Goal: Check status: Check status

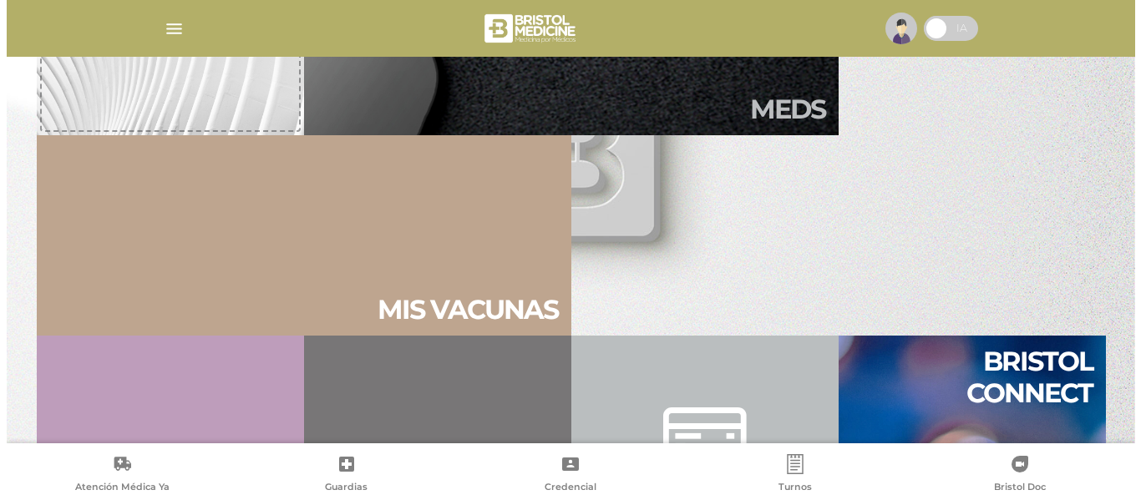
scroll to position [668, 0]
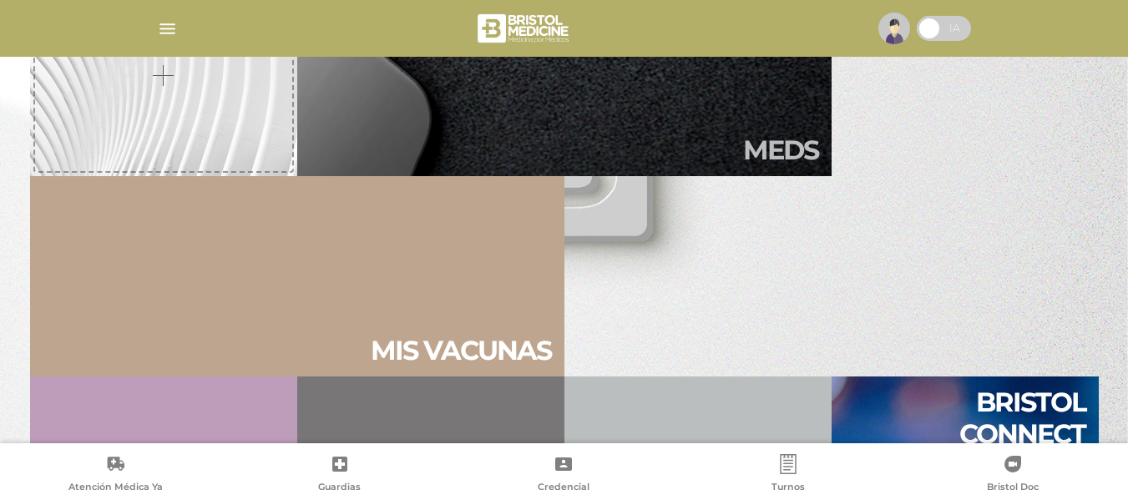
click at [168, 22] on img "button" at bounding box center [167, 28] width 21 height 21
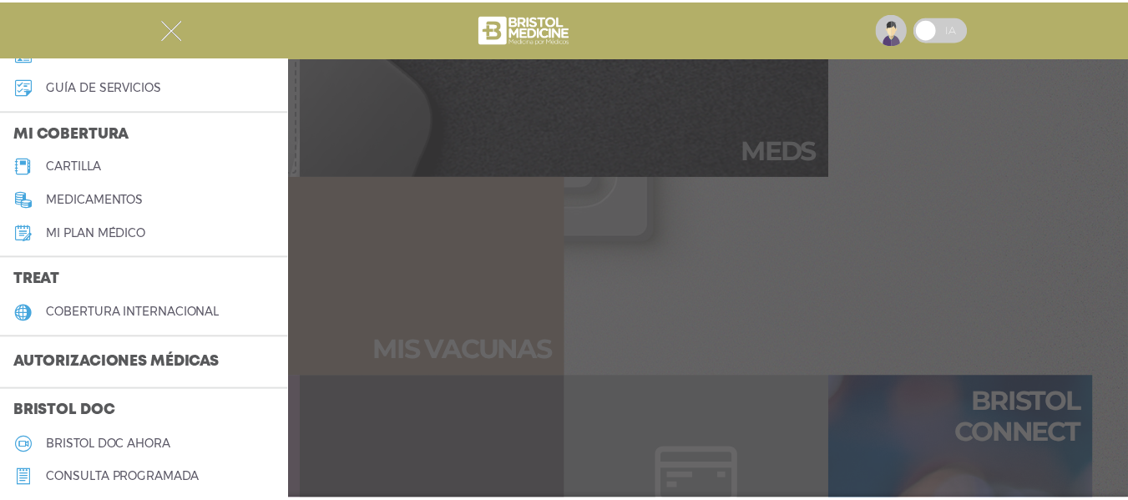
scroll to position [251, 0]
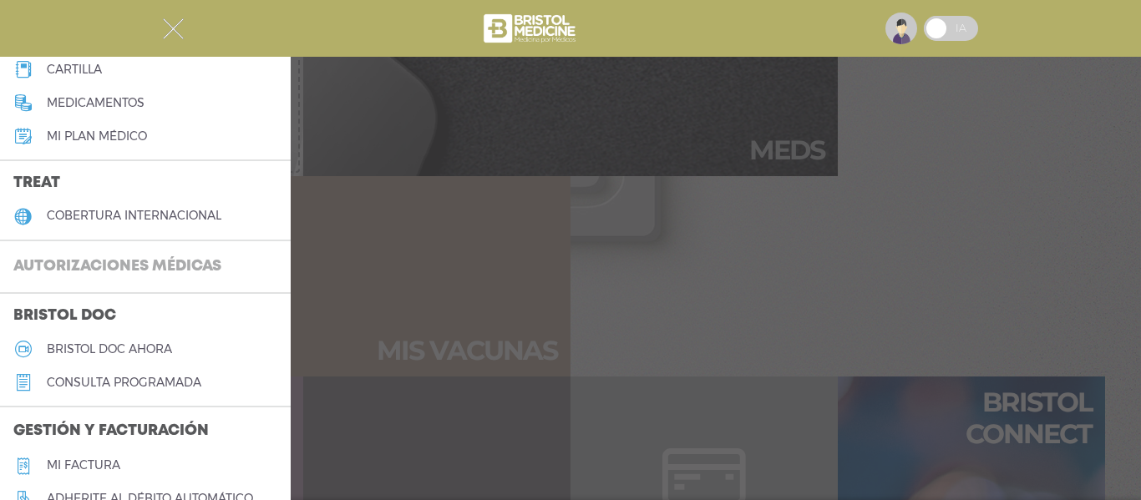
click at [130, 264] on h3 "Autorizaciones médicas" at bounding box center [117, 267] width 235 height 32
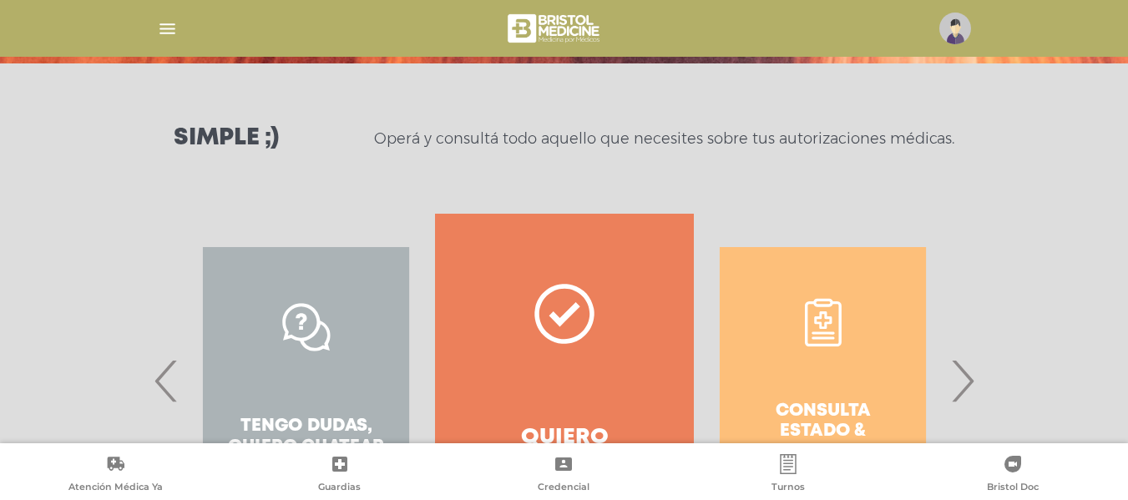
scroll to position [251, 0]
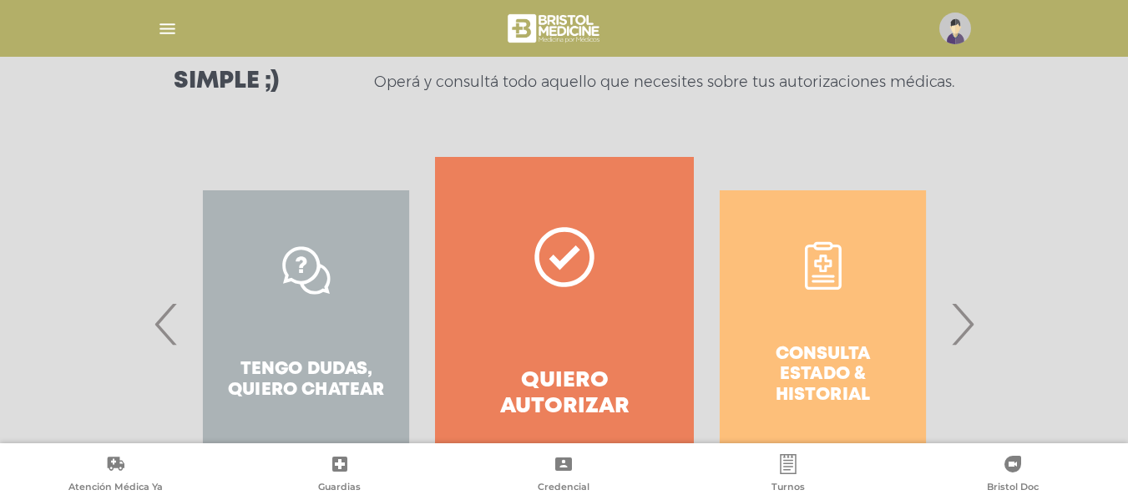
click at [820, 348] on div "Consulta estado & historial" at bounding box center [823, 324] width 258 height 334
click at [968, 315] on span "›" at bounding box center [962, 324] width 33 height 90
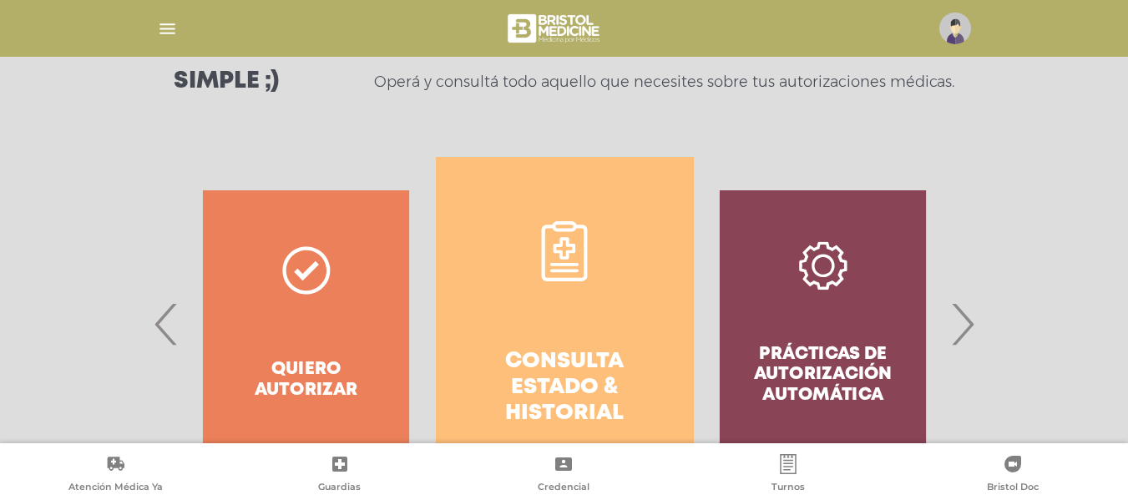
click at [587, 352] on h4 "Consulta estado & historial" at bounding box center [565, 388] width 198 height 79
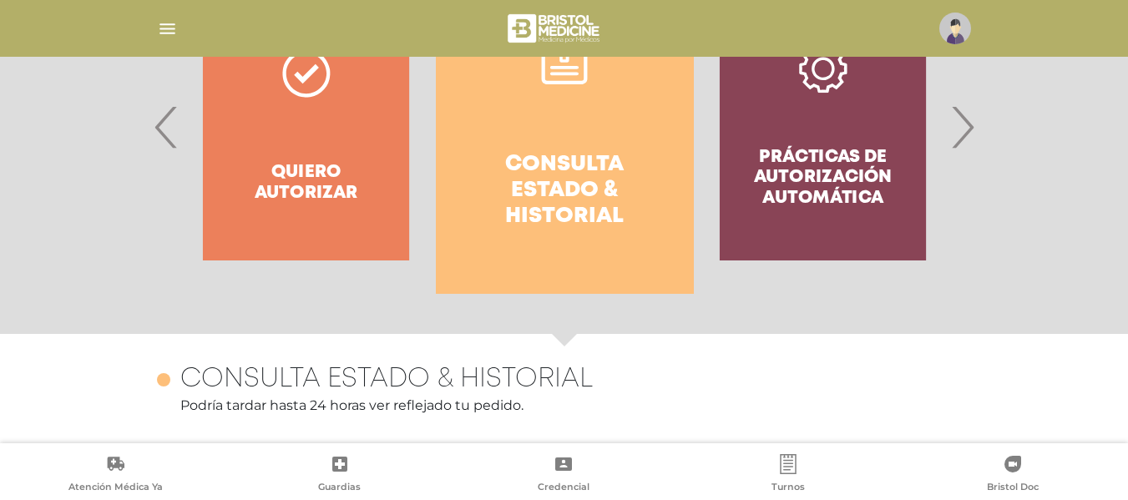
scroll to position [411, 0]
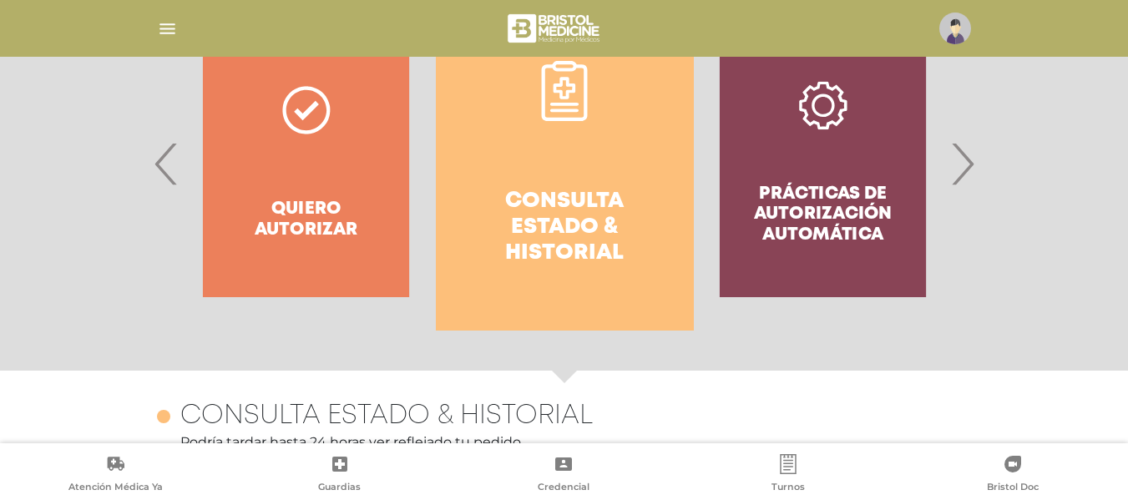
click at [799, 178] on div "Prácticas de autorización automática" at bounding box center [823, 164] width 258 height 334
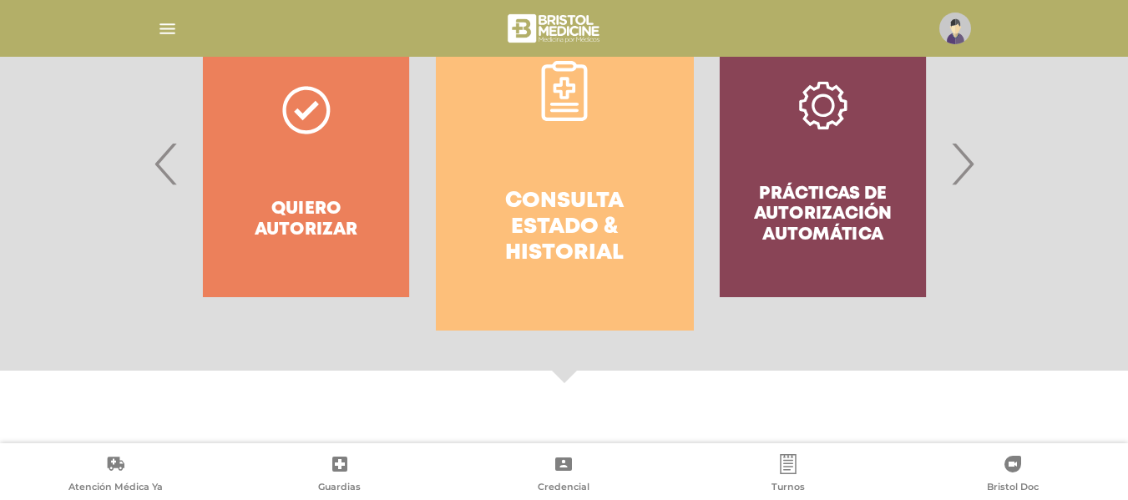
scroll to position [338, 0]
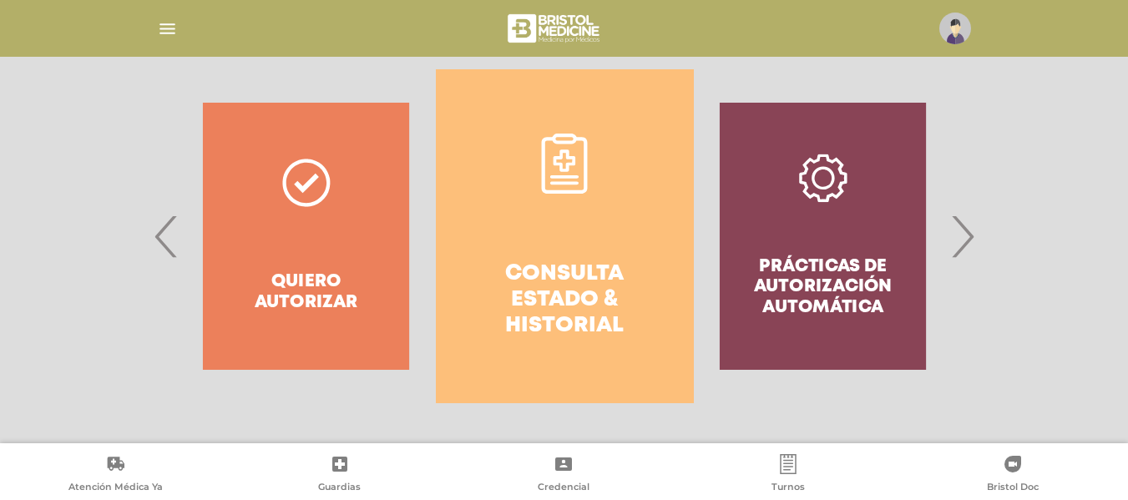
click at [970, 227] on span "›" at bounding box center [962, 236] width 33 height 90
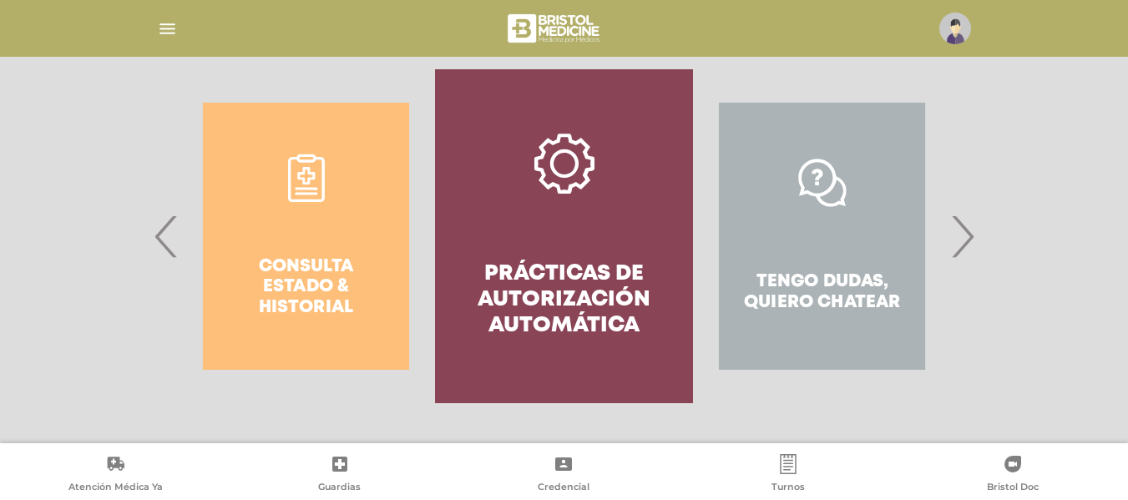
click at [536, 213] on link "Prácticas de autorización automática" at bounding box center [564, 236] width 258 height 334
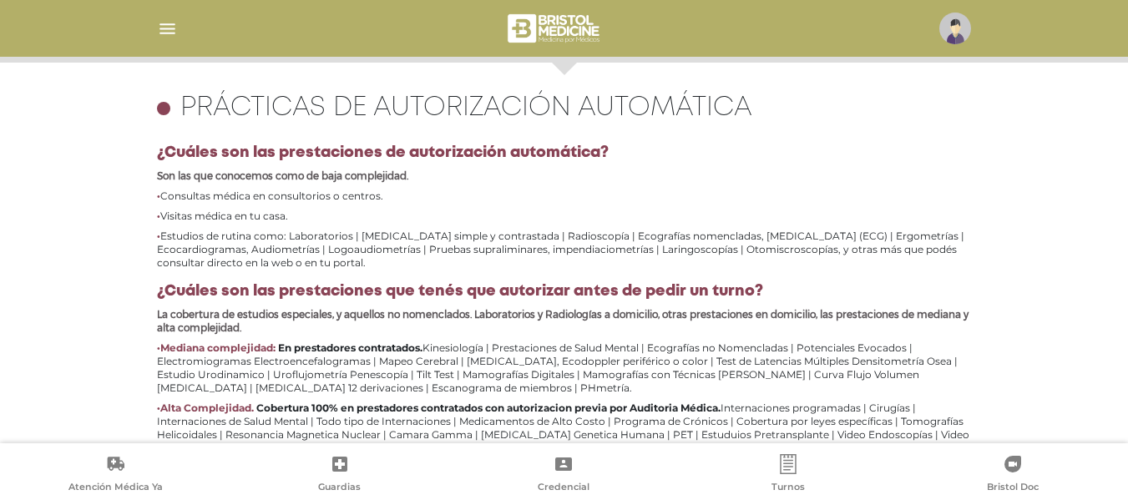
scroll to position [717, 0]
